Goal: Transaction & Acquisition: Purchase product/service

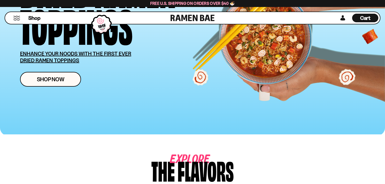
scroll to position [74, 0]
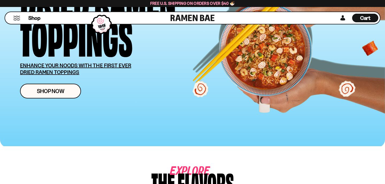
click at [365, 18] on span "Cart" at bounding box center [366, 18] width 10 height 6
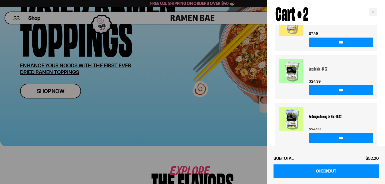
scroll to position [0, 0]
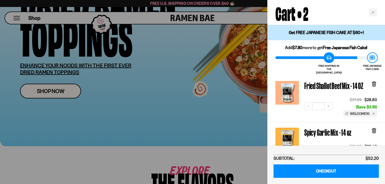
click at [375, 82] on icon at bounding box center [374, 84] width 3 height 4
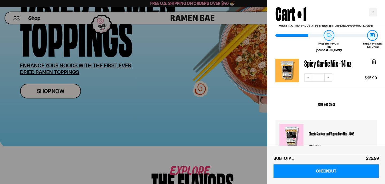
scroll to position [22, 0]
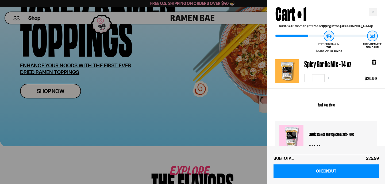
click at [374, 60] on icon at bounding box center [375, 62] width 2 height 4
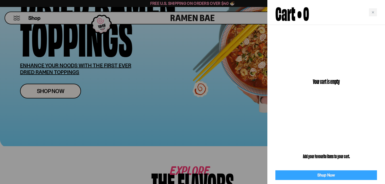
click at [333, 176] on link "Shop Now" at bounding box center [327, 175] width 102 height 10
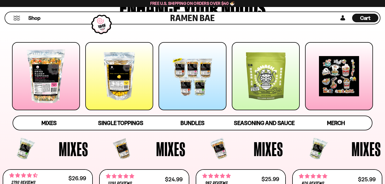
scroll to position [58, 0]
click at [48, 74] on div at bounding box center [46, 76] width 68 height 68
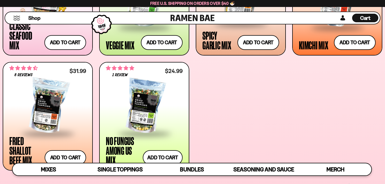
scroll to position [293, 0]
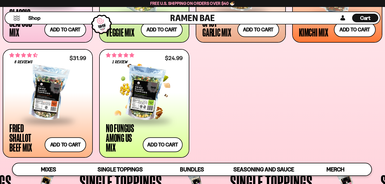
click at [141, 109] on div at bounding box center [144, 93] width 77 height 54
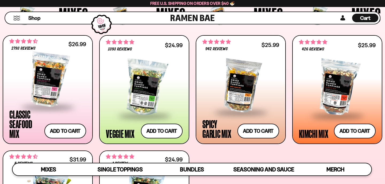
scroll to position [191, 0]
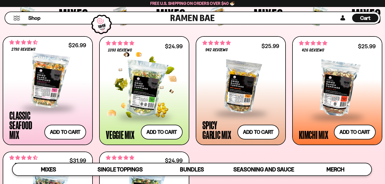
click at [139, 92] on div at bounding box center [144, 88] width 77 height 55
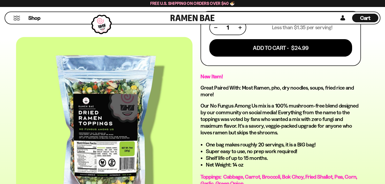
scroll to position [236, 0]
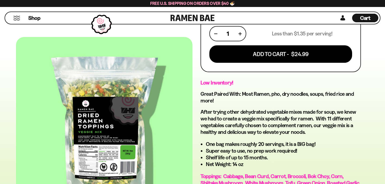
scroll to position [239, 0]
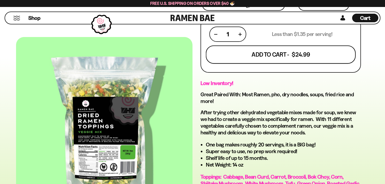
click at [226, 57] on button "Add To Cart - $24.99" at bounding box center [281, 55] width 150 height 18
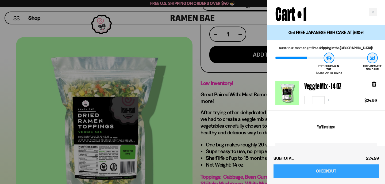
click at [318, 172] on link "CHECKOUT" at bounding box center [326, 171] width 105 height 14
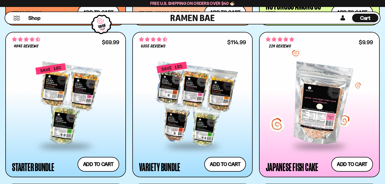
scroll to position [570, 0]
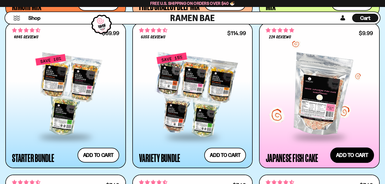
click at [354, 156] on button "Add to cart Add — Regular price $9.99 Regular price Sale price $9.99 Unit price…" at bounding box center [353, 155] width 44 height 16
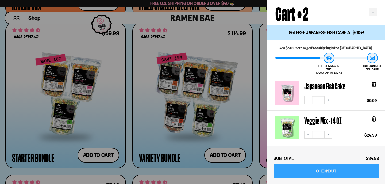
click at [349, 175] on link "CHECKOUT" at bounding box center [326, 171] width 105 height 14
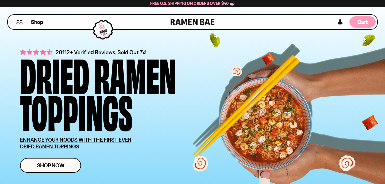
click at [361, 19] on span "Cart" at bounding box center [363, 22] width 10 height 6
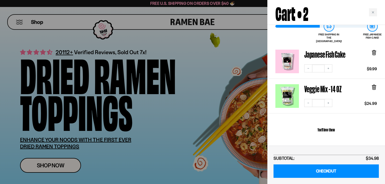
scroll to position [33, 0]
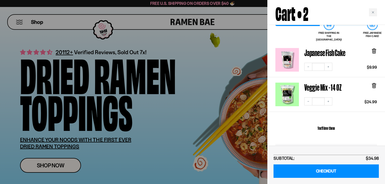
click at [374, 48] on icon at bounding box center [375, 50] width 2 height 4
